Goal: Entertainment & Leisure: Consume media (video, audio)

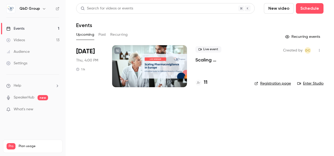
click at [21, 39] on div "Videos" at bounding box center [15, 40] width 19 height 5
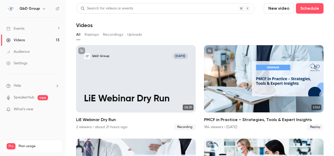
click at [275, 8] on button "New video" at bounding box center [279, 8] width 30 height 11
click at [277, 24] on div "Record" at bounding box center [295, 22] width 40 height 5
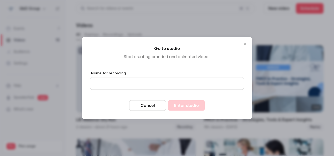
click at [137, 86] on input "Name for recording" at bounding box center [167, 83] width 154 height 13
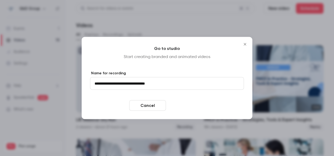
type input "**********"
click at [193, 105] on button "Enter studio" at bounding box center [186, 105] width 37 height 11
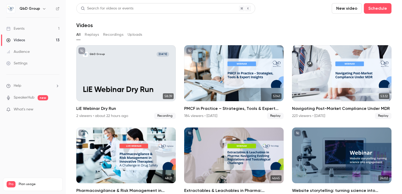
click at [116, 34] on button "Recordings" at bounding box center [113, 34] width 20 height 8
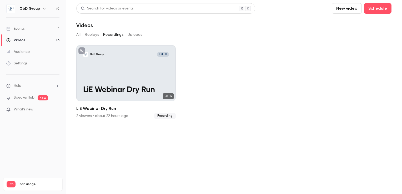
click at [18, 28] on div "Events" at bounding box center [15, 28] width 18 height 5
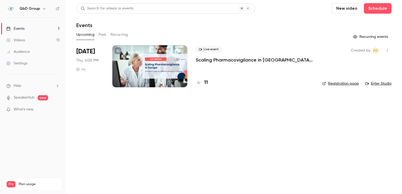
click at [19, 30] on div "Events" at bounding box center [15, 28] width 18 height 5
click at [15, 38] on div "Videos" at bounding box center [15, 40] width 19 height 5
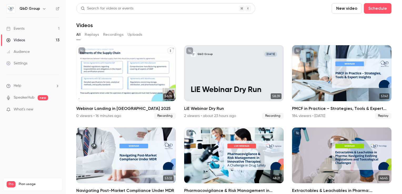
click at [119, 82] on p "Webinar Landing in Europe_October 2025" at bounding box center [126, 81] width 86 height 27
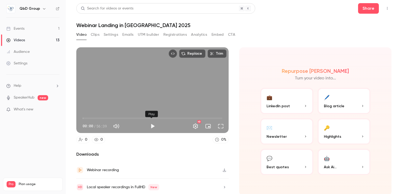
click at [151, 126] on button "Play" at bounding box center [152, 126] width 11 height 11
click at [217, 118] on span "00:12" at bounding box center [153, 118] width 140 height 8
drag, startPoint x: 204, startPoint y: 117, endPoint x: 47, endPoint y: 128, distance: 157.5
click at [47, 128] on div "QbD Group Events 1 Videos 13 Audience Settings Help SpeakerHub new What's new P…" at bounding box center [201, 97] width 402 height 194
click at [155, 124] on button "Play" at bounding box center [152, 126] width 11 height 11
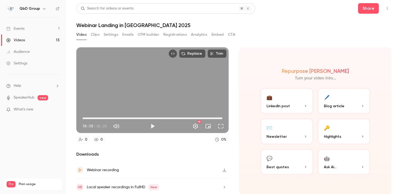
drag, startPoint x: 85, startPoint y: 117, endPoint x: 254, endPoint y: 121, distance: 169.3
click at [254, 121] on section "Replace Trim 56:38 56:38 / 56:39 HD 0 0 0 % Downloads Webinar recording Local s…" at bounding box center [233, 113] width 315 height 133
click at [220, 117] on span "56:03" at bounding box center [221, 118] width 2 height 2
click at [151, 125] on button "Play" at bounding box center [152, 126] width 11 height 11
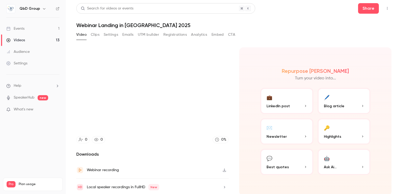
type input "******"
click at [94, 33] on button "Clips" at bounding box center [95, 34] width 9 height 8
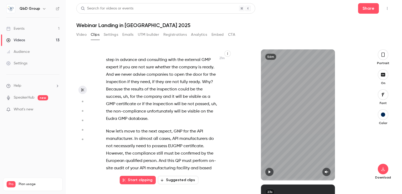
scroll to position [2286, 0]
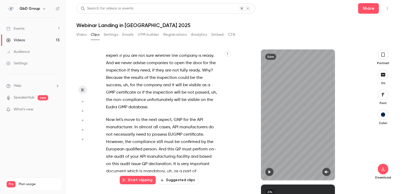
click at [267, 172] on icon "button" at bounding box center [269, 172] width 4 height 4
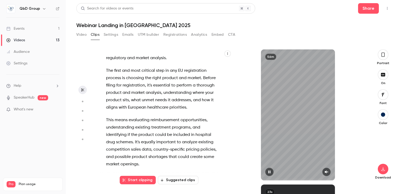
scroll to position [0, 0]
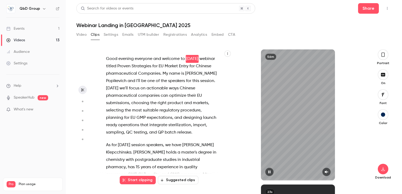
click at [327, 172] on icon "button" at bounding box center [325, 172] width 3 height 3
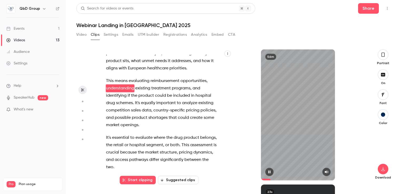
click at [268, 173] on icon "button" at bounding box center [269, 172] width 2 height 3
click at [273, 171] on button "button" at bounding box center [269, 172] width 8 height 8
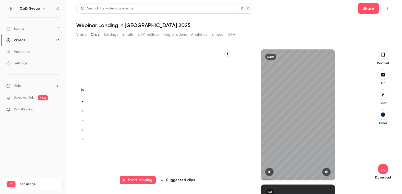
type input "*****"
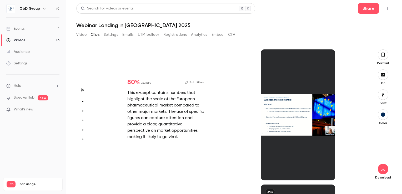
scroll to position [54, 0]
type input "*"
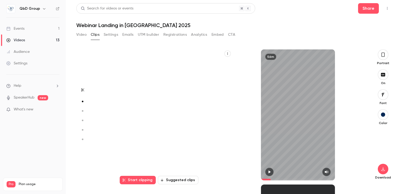
type input "*****"
type input "*"
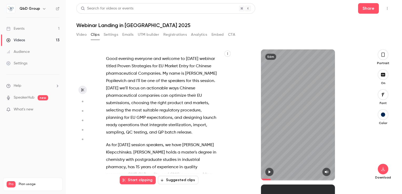
type input "*****"
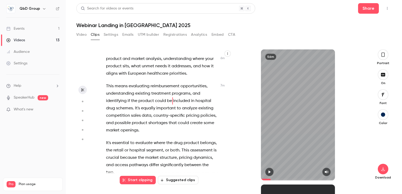
scroll to position [735, 0]
